Goal: Task Accomplishment & Management: Manage account settings

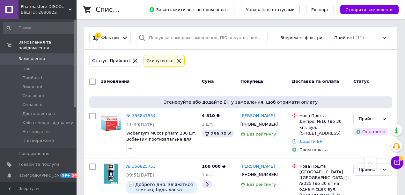
scroll to position [155, 0]
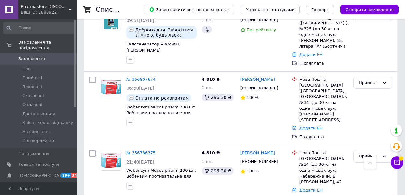
click at [47, 56] on span "Замовлення" at bounding box center [38, 59] width 41 height 6
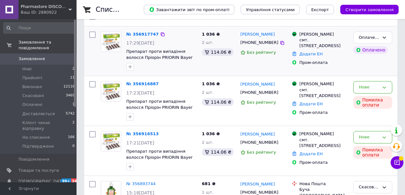
scroll to position [64, 0]
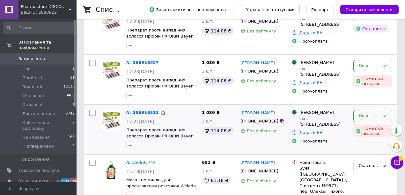
click at [376, 115] on div "Нове" at bounding box center [369, 116] width 20 height 7
click at [369, 154] on li "Скасовано" at bounding box center [373, 153] width 38 height 12
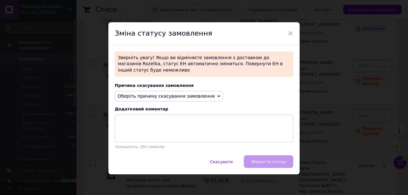
click at [195, 94] on span "Оберіть причину скасування замовлення" at bounding box center [166, 96] width 97 height 5
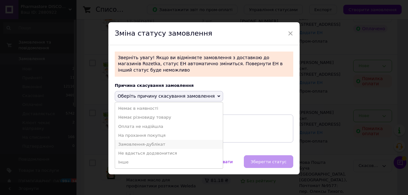
click at [144, 140] on li "Замовлення-дублікат" at bounding box center [169, 144] width 108 height 9
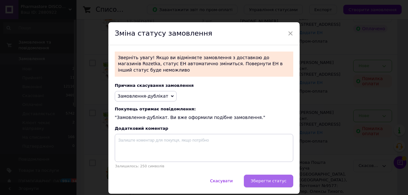
click at [267, 182] on button "Зберегти статус" at bounding box center [268, 181] width 49 height 13
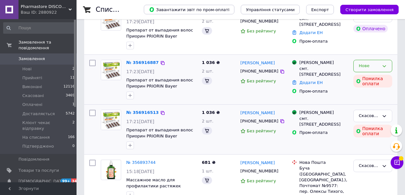
click at [381, 68] on div "Нове" at bounding box center [372, 66] width 39 height 12
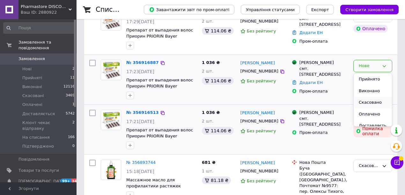
click at [369, 101] on li "Скасовано" at bounding box center [373, 103] width 38 height 12
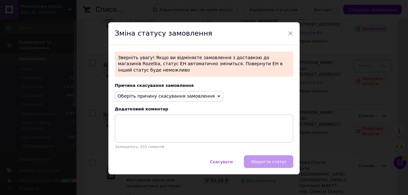
click at [164, 94] on span "Оберіть причину скасування замовлення" at bounding box center [166, 96] width 97 height 5
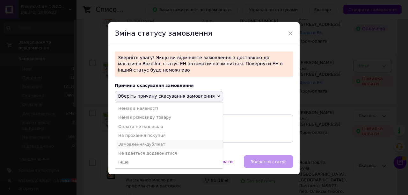
click at [148, 142] on li "Замовлення-дублікат" at bounding box center [169, 144] width 108 height 9
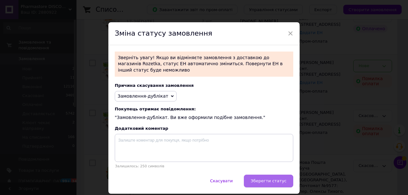
click at [265, 179] on span "Зберегти статус" at bounding box center [269, 181] width 36 height 5
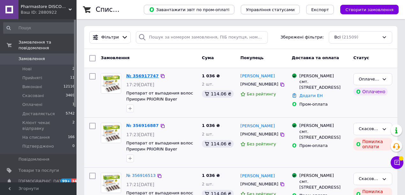
scroll to position [0, 0]
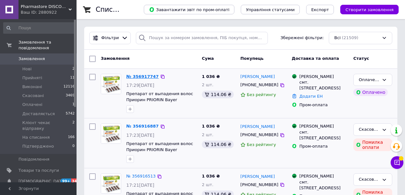
click at [144, 77] on link "№ 356917747" at bounding box center [142, 76] width 33 height 5
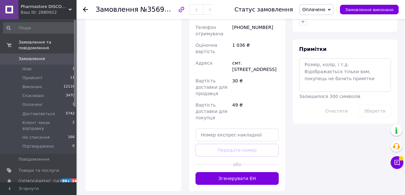
scroll to position [574, 0]
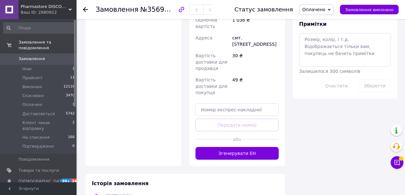
click at [248, 147] on button "Згенерувати ЕН" at bounding box center [236, 153] width 83 height 13
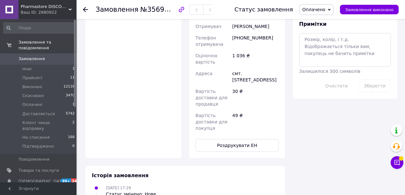
click at [319, 12] on span "Оплачено" at bounding box center [313, 9] width 23 height 5
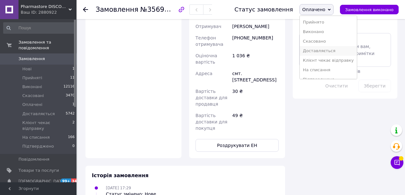
click at [320, 48] on li "Доставляється" at bounding box center [328, 51] width 57 height 10
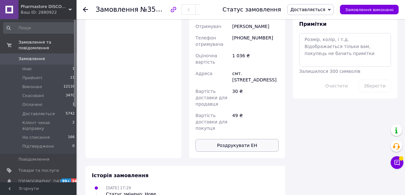
click at [237, 139] on button "Роздрукувати ЕН" at bounding box center [236, 145] width 83 height 13
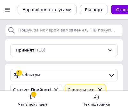
scroll to position [42, 0]
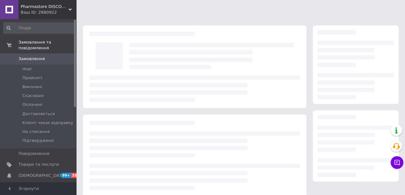
scroll to position [96, 0]
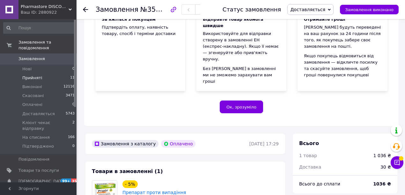
click at [40, 75] on span "Прийняті" at bounding box center [32, 78] width 20 height 6
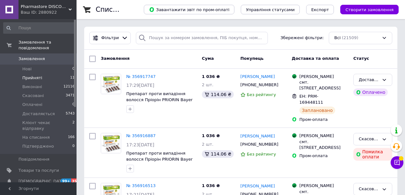
click at [44, 74] on li "Прийняті 11" at bounding box center [39, 78] width 78 height 9
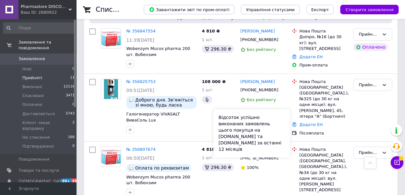
scroll to position [64, 0]
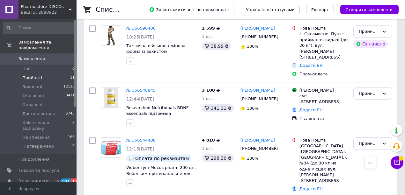
scroll to position [361, 0]
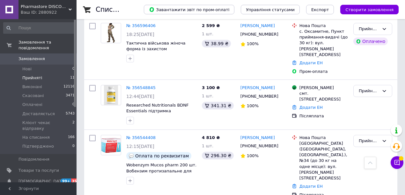
click at [49, 56] on span "Замовлення" at bounding box center [38, 59] width 41 height 6
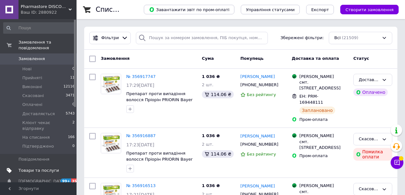
click at [48, 168] on span "Товари та послуги" at bounding box center [38, 171] width 41 height 6
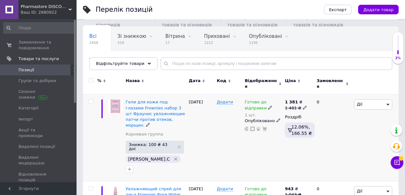
scroll to position [42, 0]
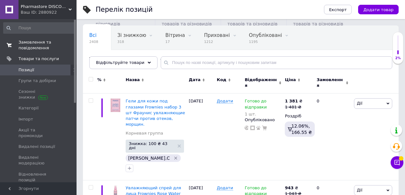
click at [37, 47] on span "Замовлення та повідомлення" at bounding box center [38, 45] width 41 height 11
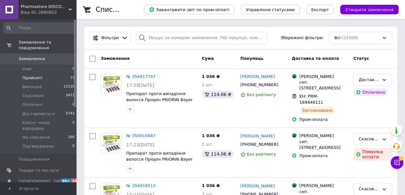
click at [36, 75] on span "Прийняті" at bounding box center [32, 78] width 20 height 6
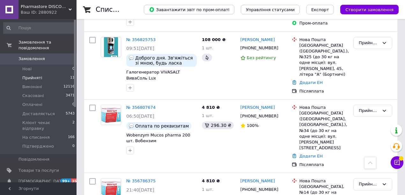
scroll to position [128, 0]
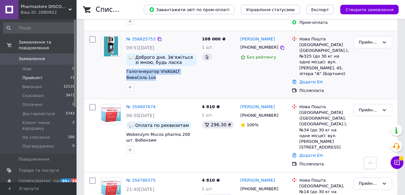
drag, startPoint x: 124, startPoint y: 70, endPoint x: 142, endPoint y: 79, distance: 20.3
click at [142, 79] on div "№ 356825753 09:51[DATE] Доброго дня. Зв'яжіться зі мною, будь ласка Галогенерат…" at bounding box center [162, 64] width 76 height 60
copy span "Галогенератор VIVASALT ВиваСоль Lux"
click at [233, 77] on div "108 000 ₴ 1 шт." at bounding box center [218, 65] width 39 height 63
click at [55, 56] on span "Замовлення" at bounding box center [38, 59] width 41 height 6
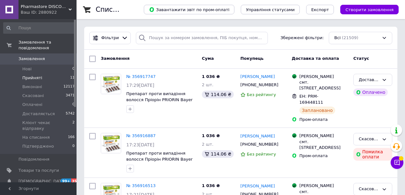
click at [34, 75] on span "Прийняті" at bounding box center [32, 78] width 20 height 6
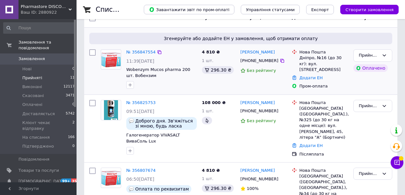
scroll to position [64, 0]
click at [71, 11] on icon at bounding box center [70, 9] width 3 height 3
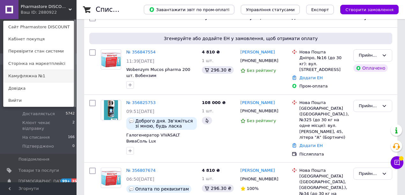
click at [31, 74] on link "Камуфляжна №1" at bounding box center [39, 76] width 70 height 12
